Goal: Task Accomplishment & Management: Manage account settings

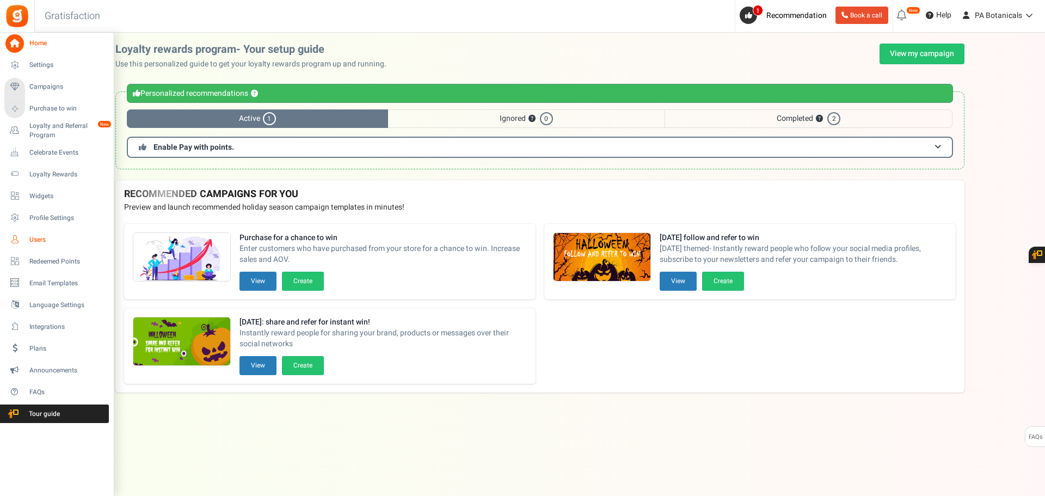
click at [39, 238] on span "Users" at bounding box center [67, 239] width 76 height 9
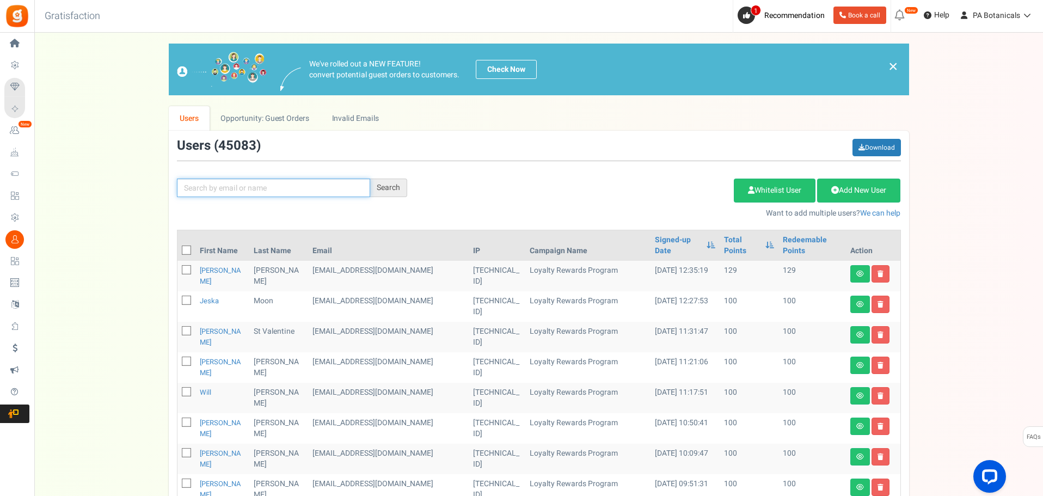
click at [319, 184] on input "text" at bounding box center [273, 188] width 193 height 19
paste input "[EMAIL_ADDRESS][DOMAIN_NAME]"
type input "[EMAIL_ADDRESS][DOMAIN_NAME]"
click at [393, 186] on div "Search" at bounding box center [388, 188] width 37 height 19
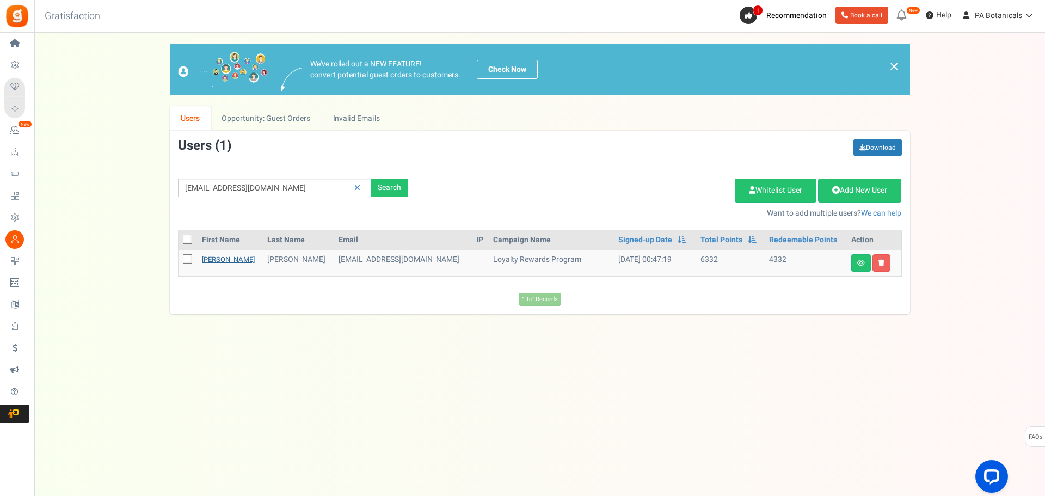
click at [214, 255] on link "[PERSON_NAME]" at bounding box center [228, 259] width 53 height 10
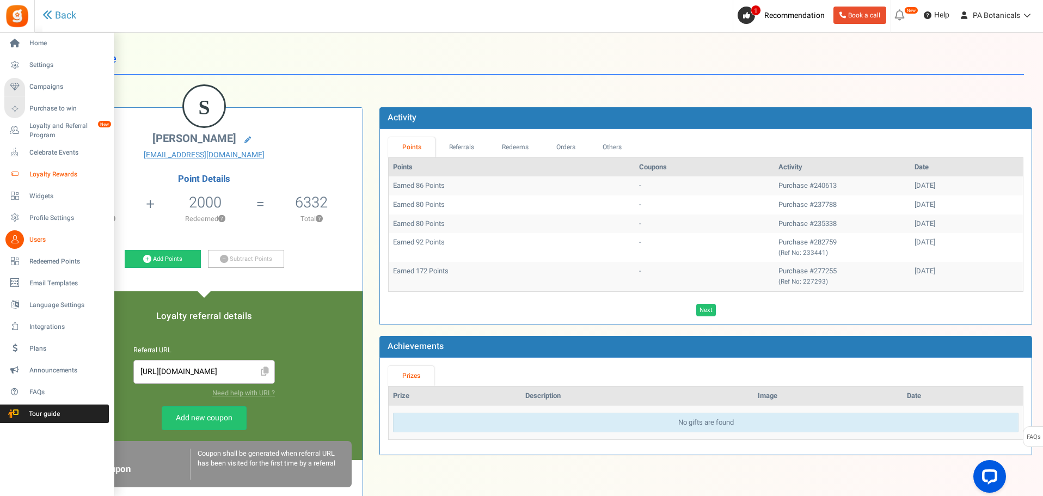
click at [46, 175] on span "Loyalty Rewards" at bounding box center [67, 174] width 76 height 9
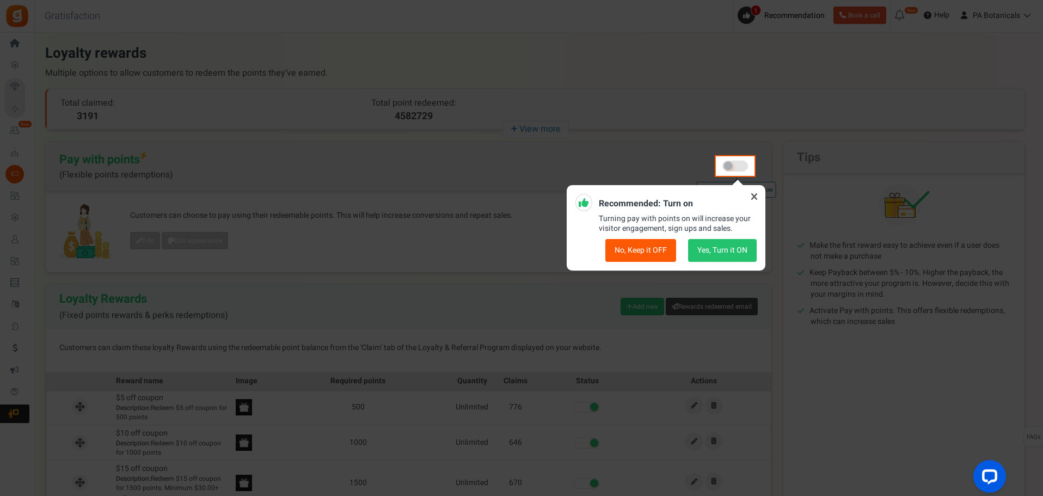
click at [755, 198] on icon at bounding box center [753, 196] width 17 height 17
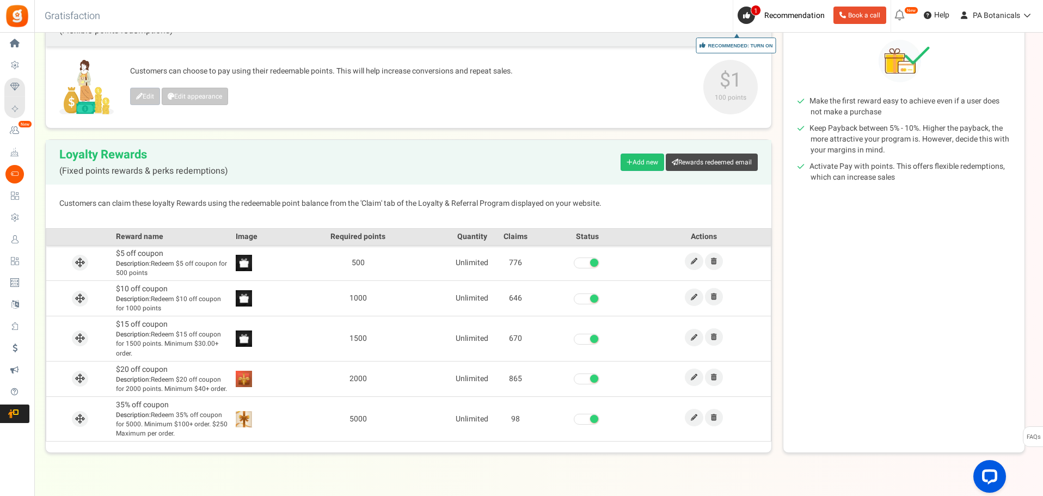
scroll to position [163, 0]
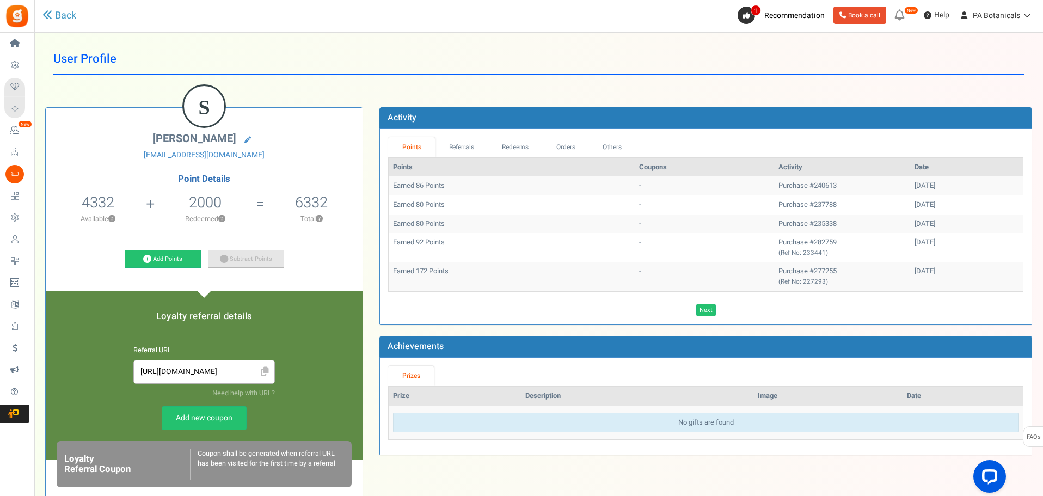
click at [235, 258] on link "Subtract Points" at bounding box center [246, 259] width 76 height 19
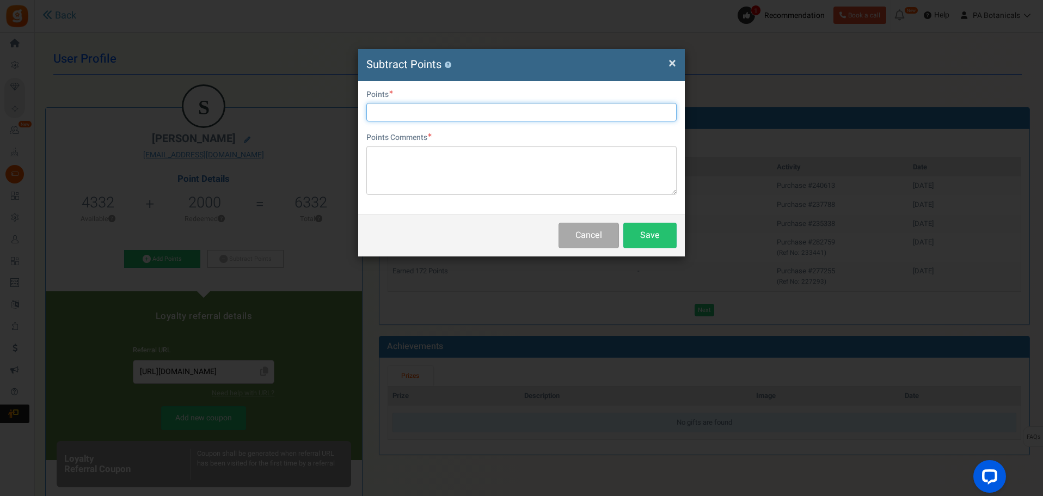
click at [511, 110] on input "text" at bounding box center [521, 112] width 310 height 19
type input "2000"
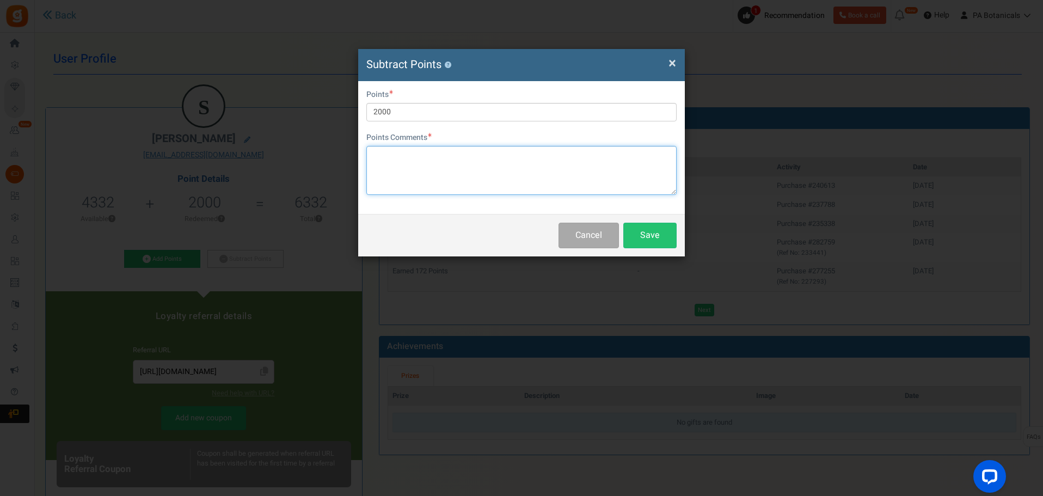
click at [491, 172] on textarea at bounding box center [521, 170] width 310 height 49
click at [660, 237] on button "Save" at bounding box center [649, 236] width 53 height 26
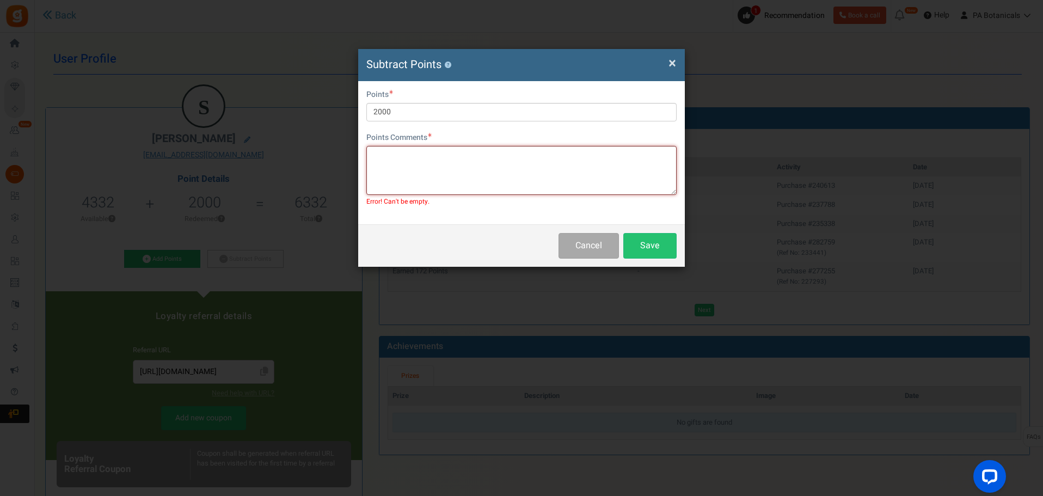
click at [623, 181] on textarea at bounding box center [521, 170] width 310 height 49
type textarea "creating coupon for customer- KE"
click at [638, 253] on button "Save" at bounding box center [649, 246] width 53 height 26
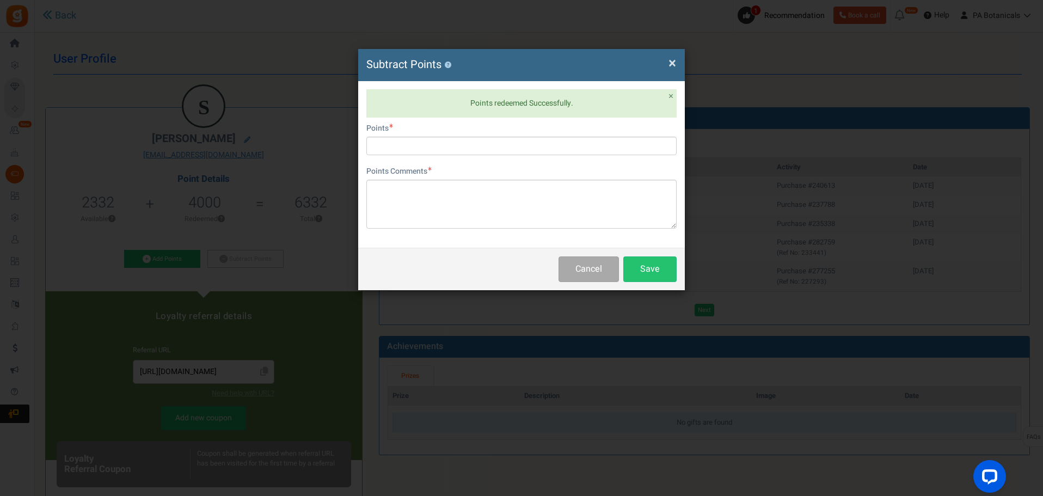
click at [671, 69] on span "×" at bounding box center [672, 63] width 8 height 21
